Goal: Information Seeking & Learning: Learn about a topic

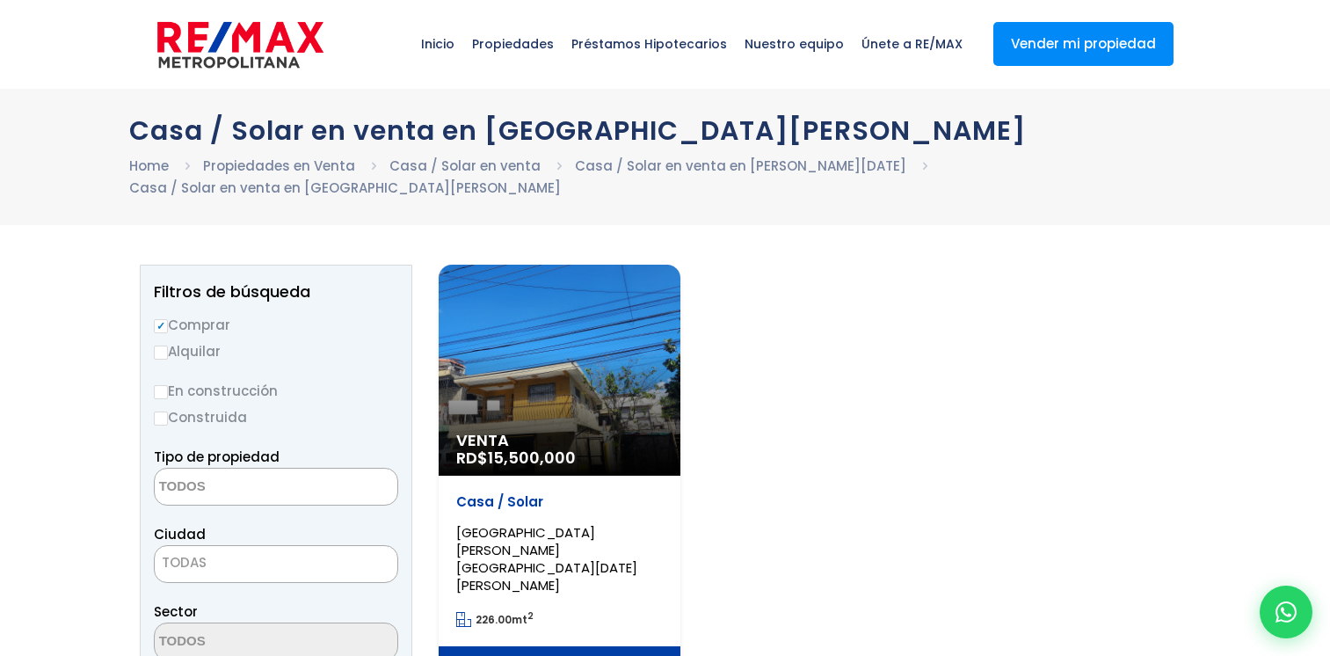
select select
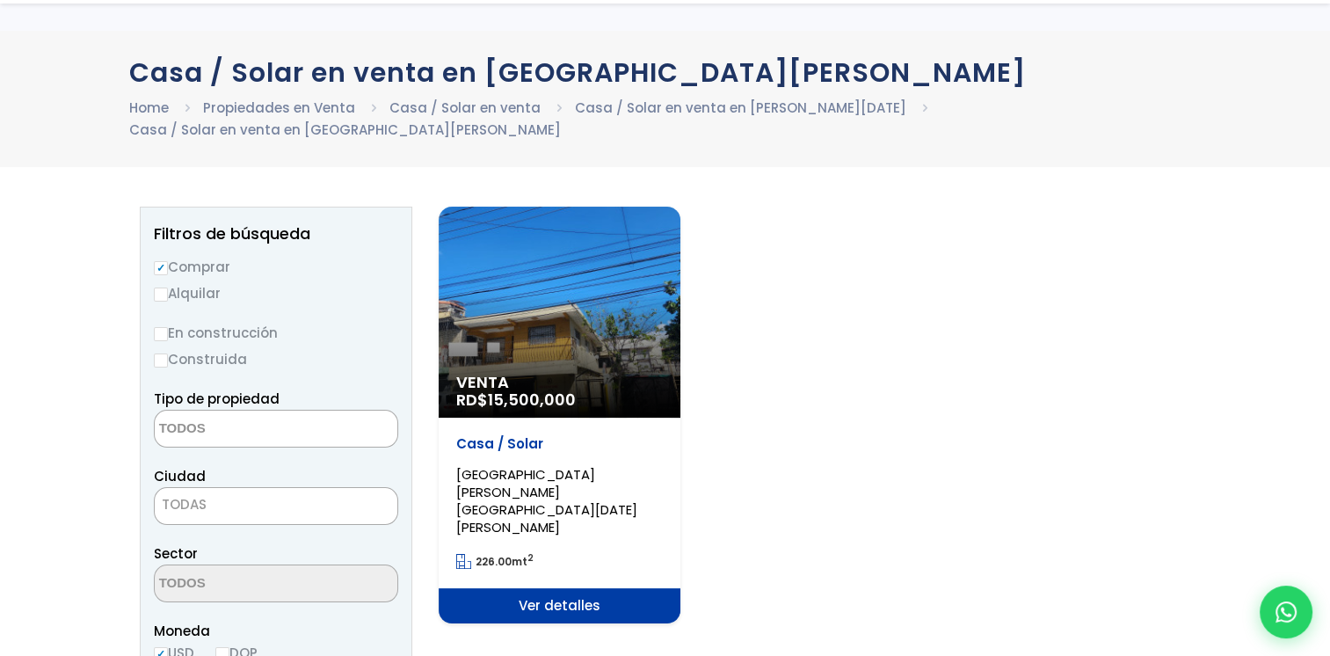
scroll to position [176, 0]
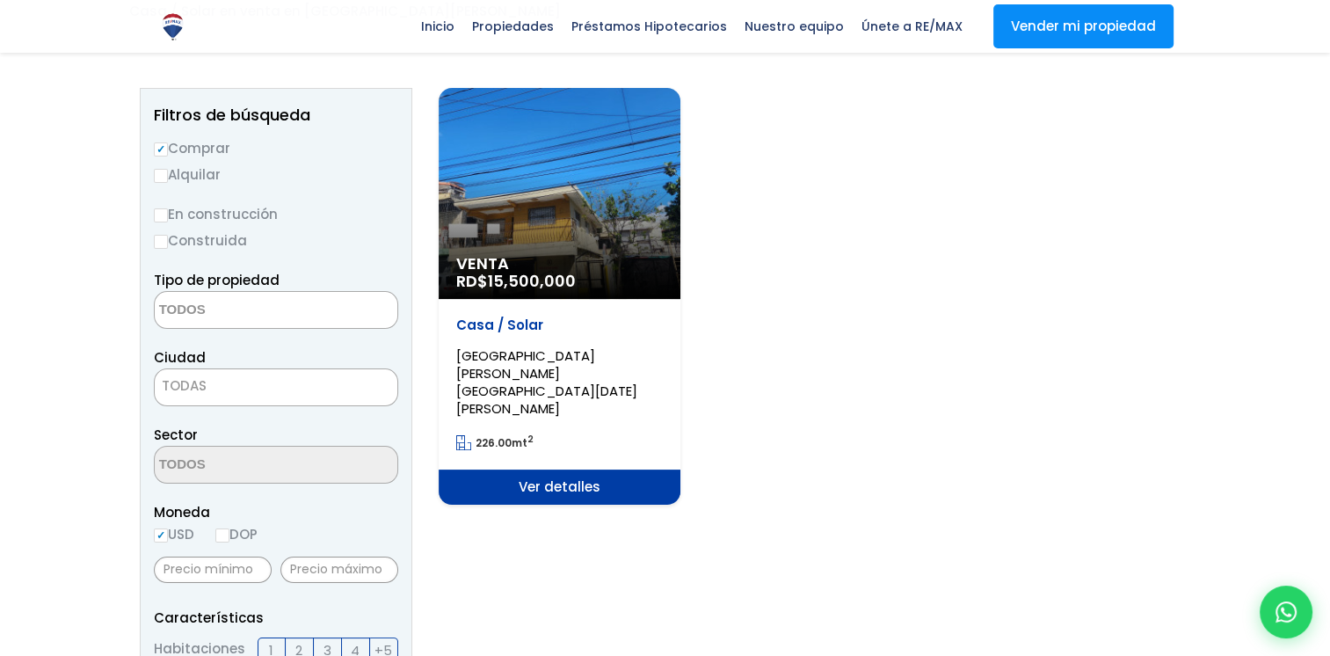
click at [554, 470] on span "Ver detalles" at bounding box center [560, 487] width 242 height 35
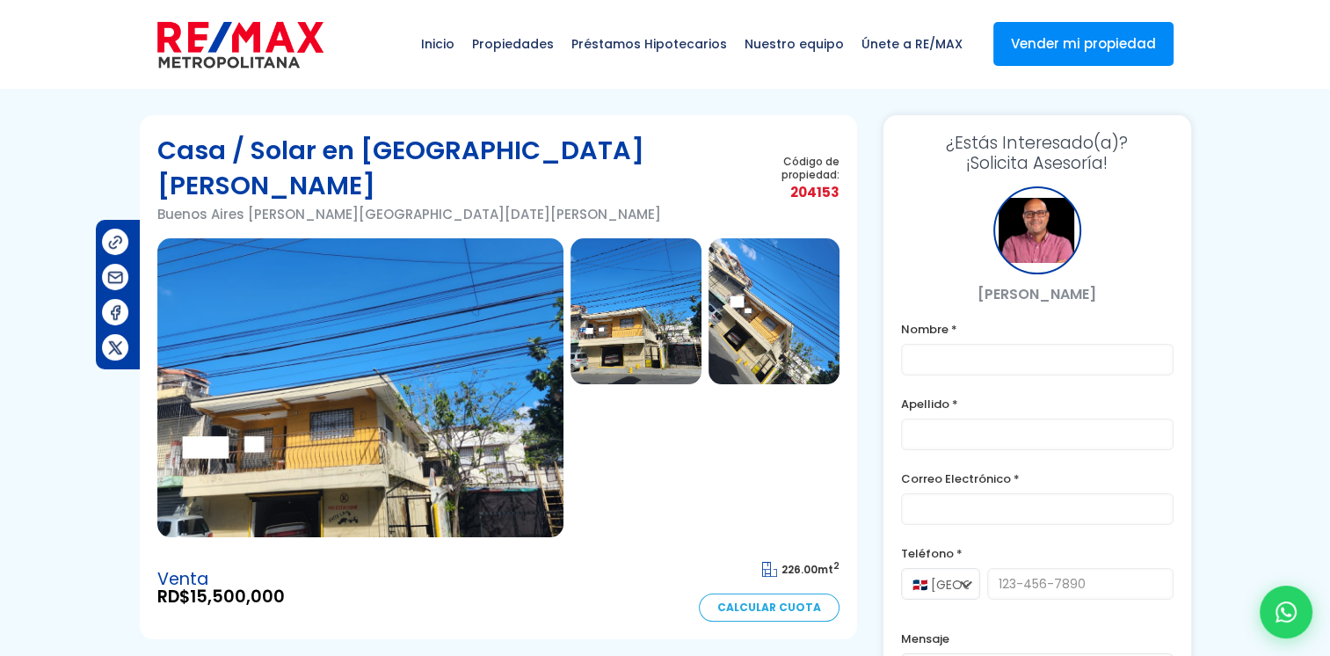
click at [638, 311] on img at bounding box center [636, 311] width 131 height 146
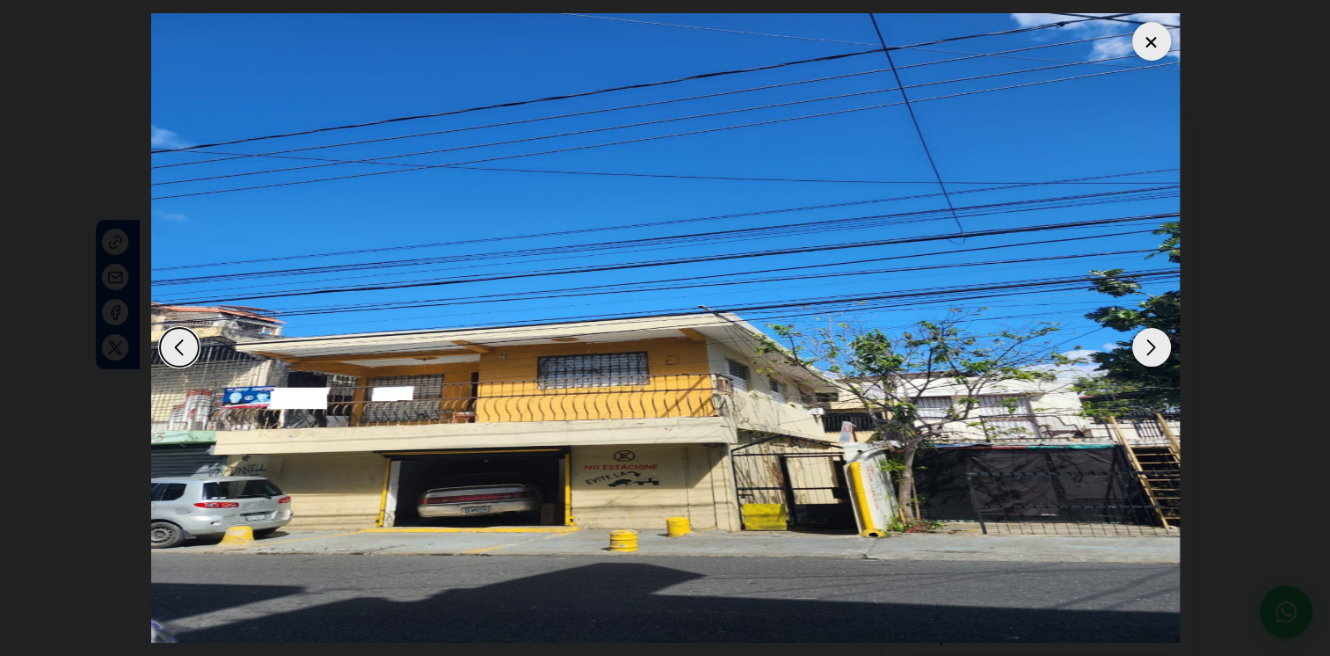
click at [1148, 337] on div "Next slide" at bounding box center [1152, 347] width 39 height 39
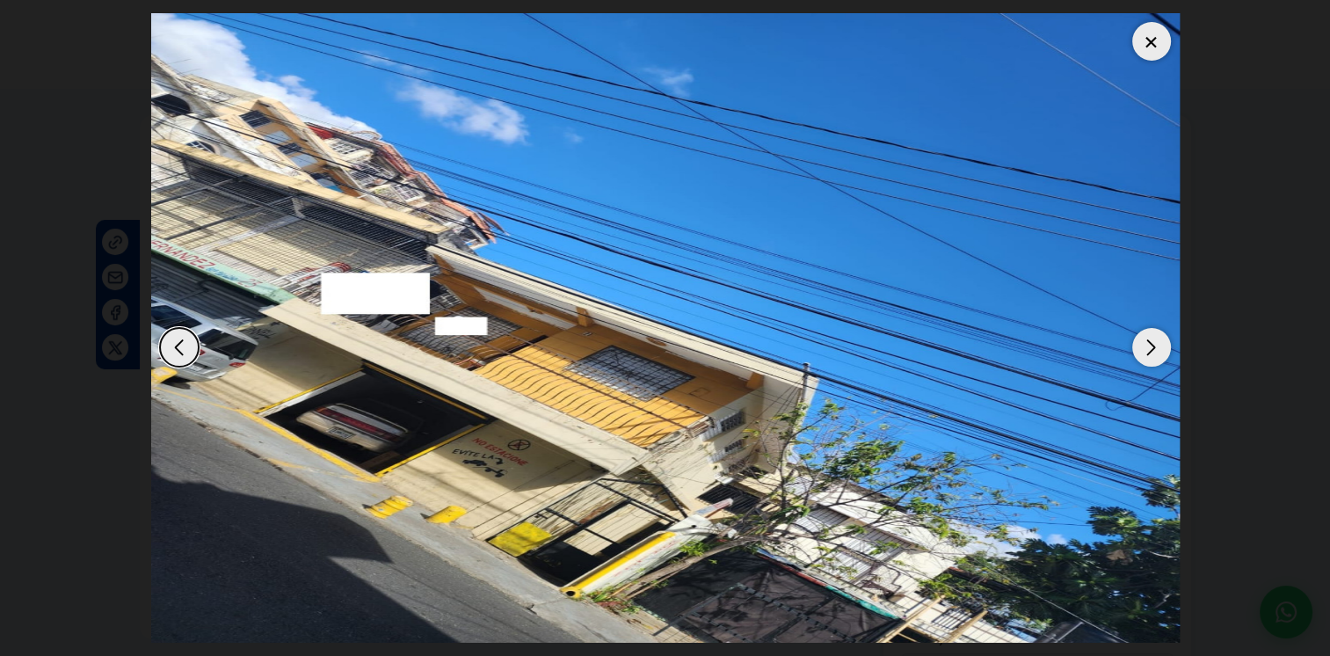
click at [1148, 337] on div "Next slide" at bounding box center [1152, 347] width 39 height 39
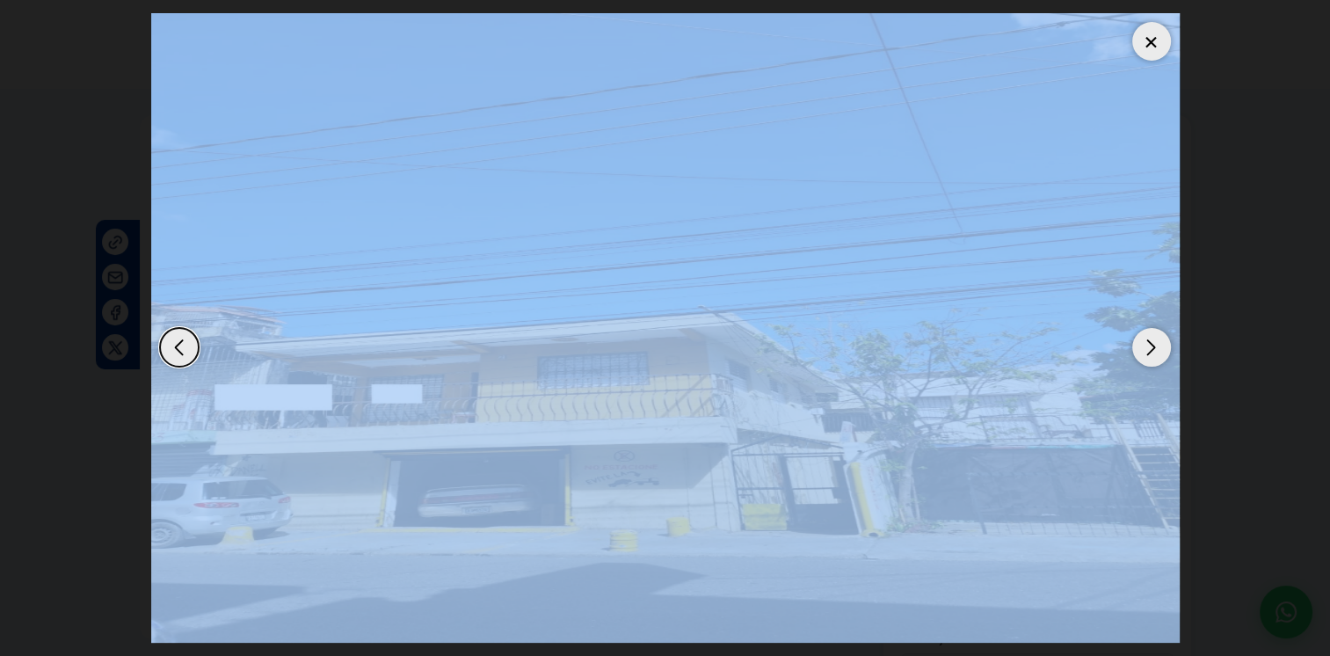
click at [1154, 45] on div at bounding box center [1152, 41] width 39 height 39
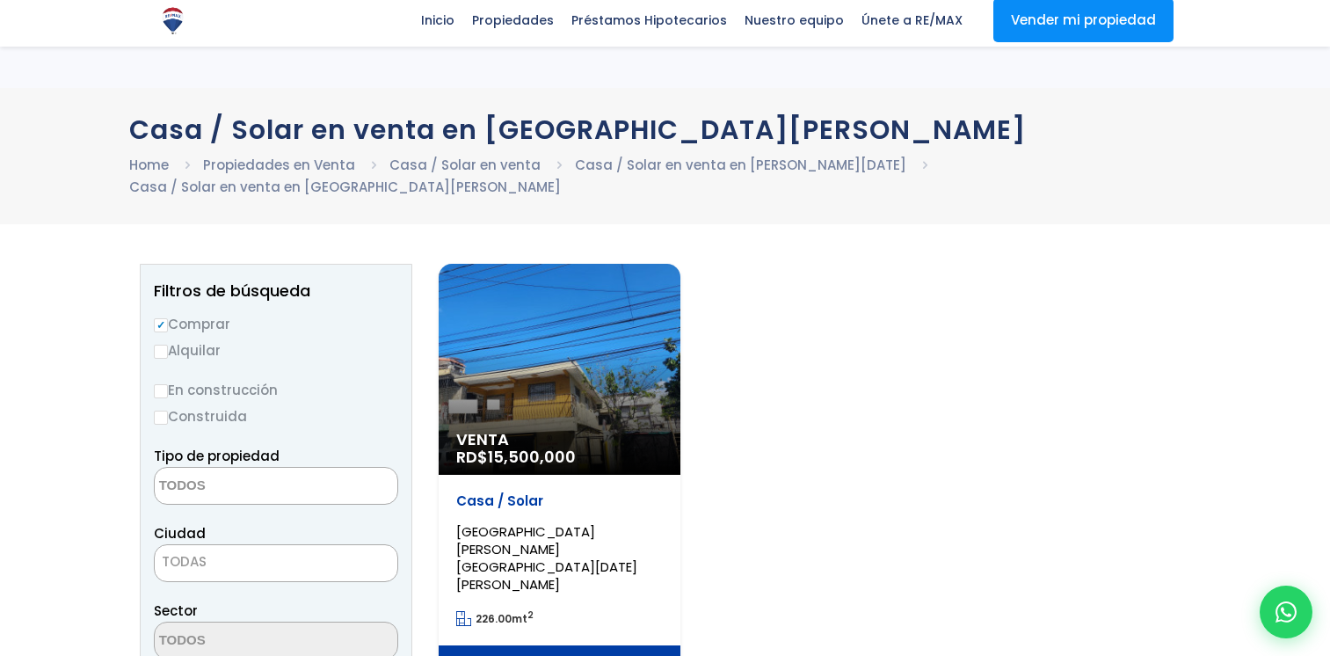
select select
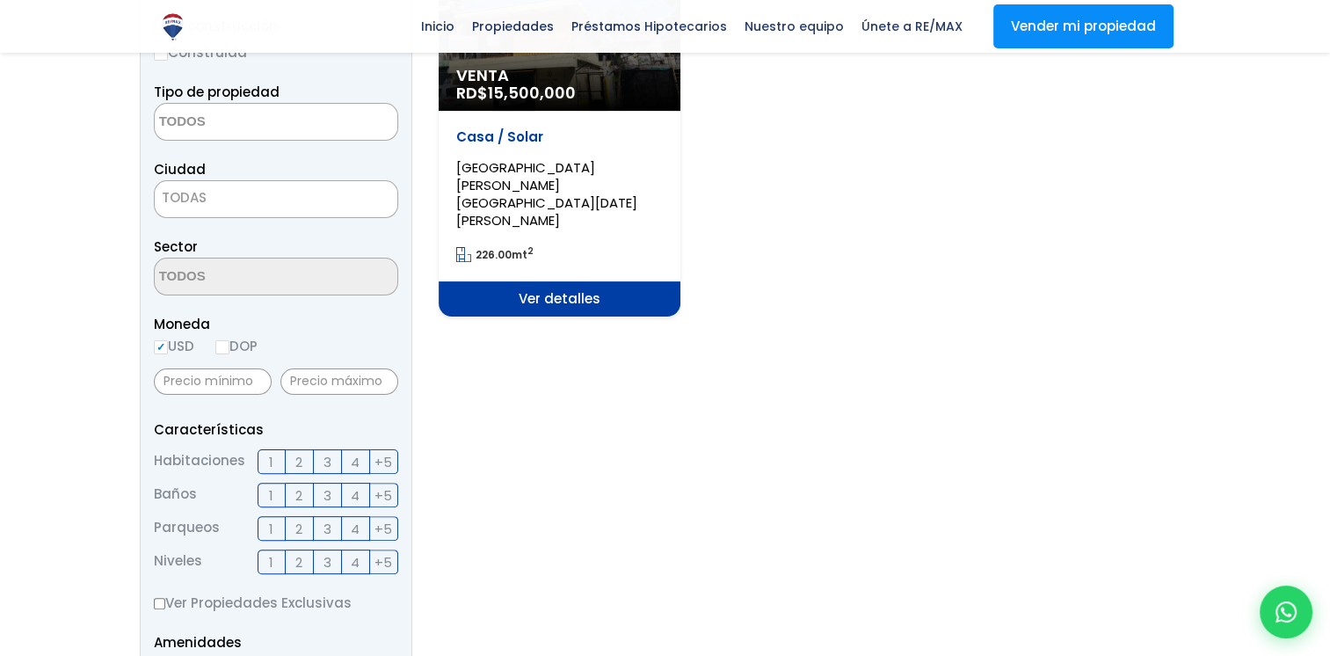
scroll to position [176, 0]
